Goal: Find specific page/section: Find specific page/section

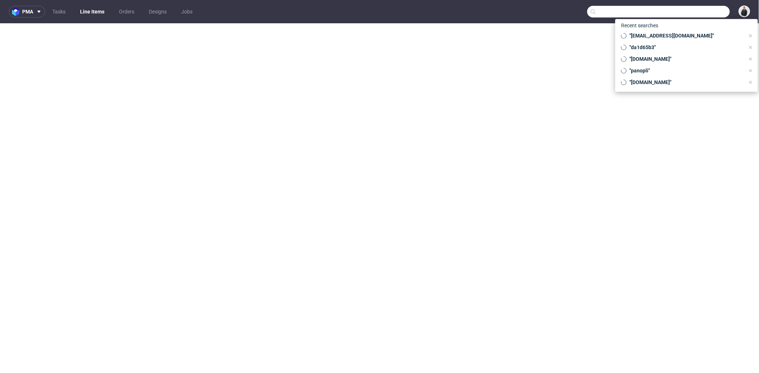
select select "in_progress"
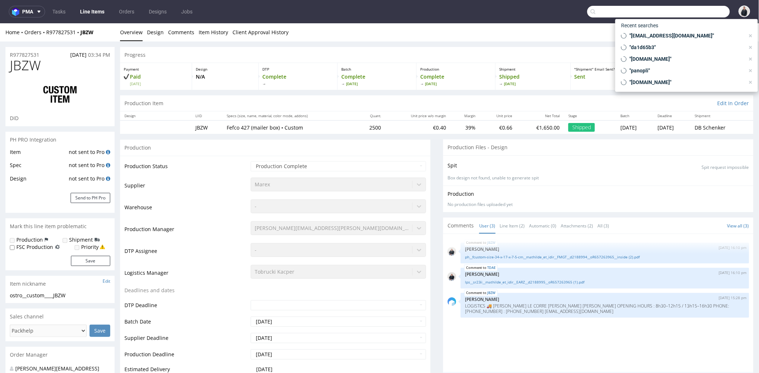
click at [702, 12] on input "text" at bounding box center [659, 12] width 143 height 12
type input "@[DOMAIN_NAME]"
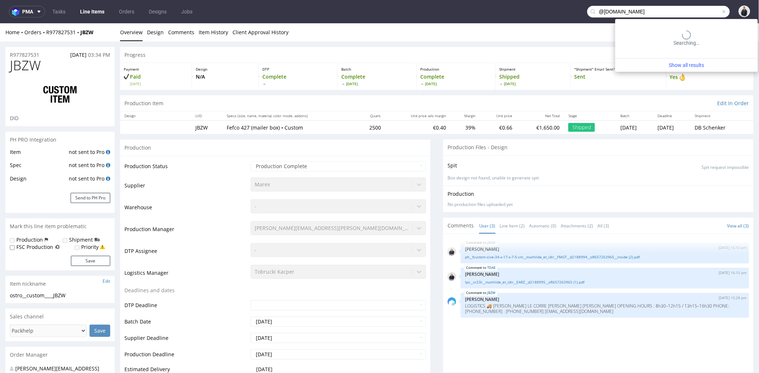
click at [598, 11] on input "@[DOMAIN_NAME]" at bounding box center [659, 12] width 143 height 12
type input "[DOMAIN_NAME]"
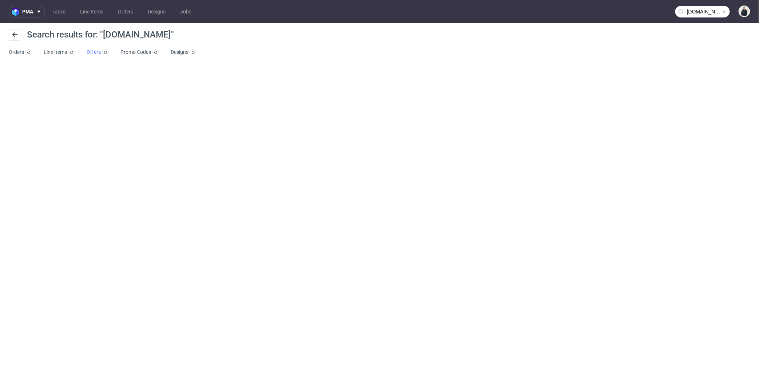
click at [88, 52] on link "Offers" at bounding box center [98, 53] width 22 height 12
click at [710, 11] on input "[DOMAIN_NAME]" at bounding box center [703, 12] width 55 height 12
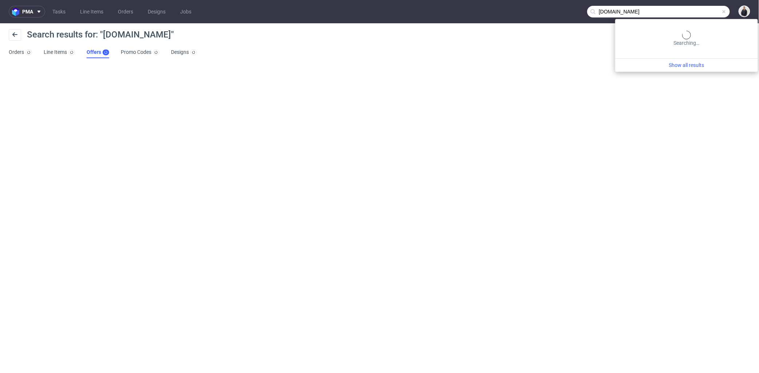
drag, startPoint x: 684, startPoint y: 12, endPoint x: 621, endPoint y: 12, distance: 62.3
click at [621, 12] on input "[DOMAIN_NAME]" at bounding box center [659, 12] width 143 height 12
type input "claroprint"
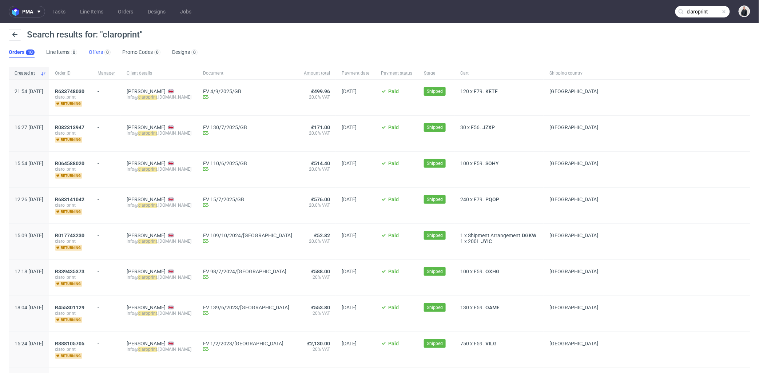
click at [99, 50] on link "Offers 0" at bounding box center [100, 53] width 22 height 12
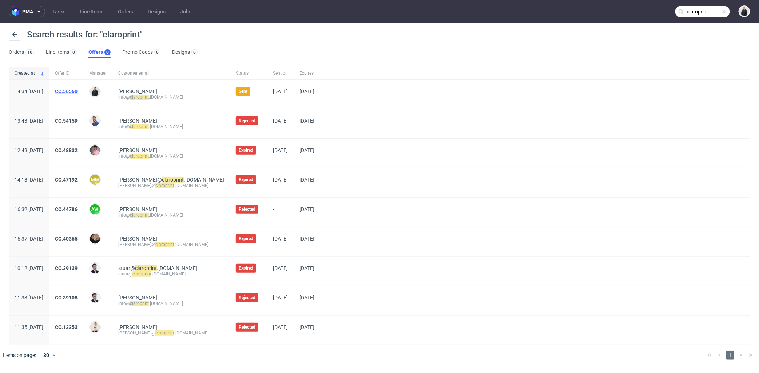
click at [78, 88] on link "CO.56560" at bounding box center [66, 91] width 23 height 6
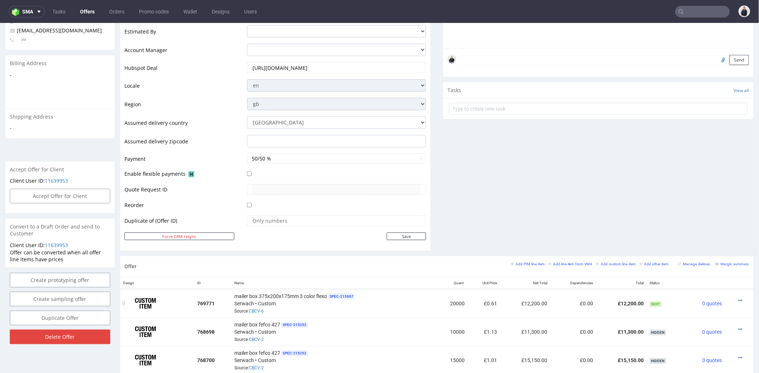
scroll to position [242, 0]
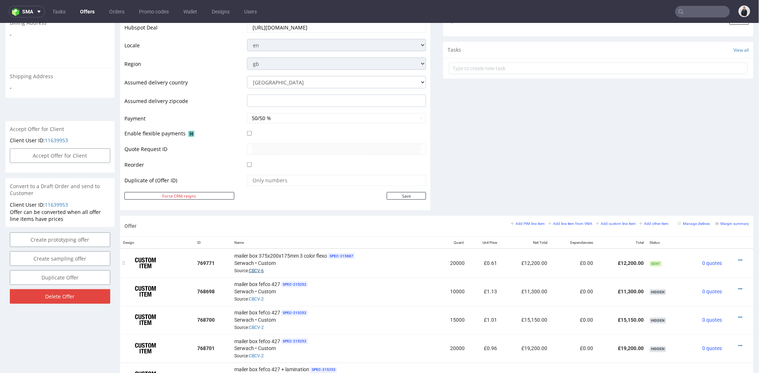
click at [257, 270] on link "CBCV-6" at bounding box center [256, 270] width 15 height 5
